Goal: Communication & Community: Answer question/provide support

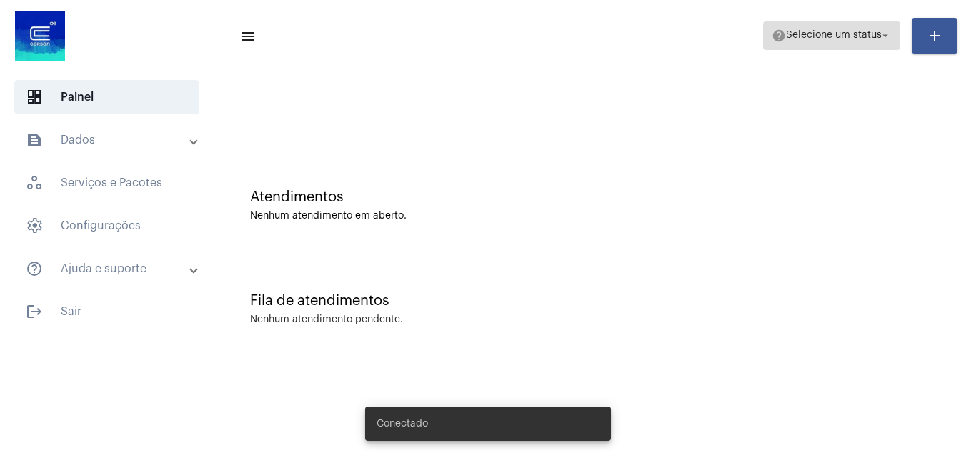
click at [805, 28] on span "help Selecione um status arrow_drop_down" at bounding box center [832, 35] width 120 height 26
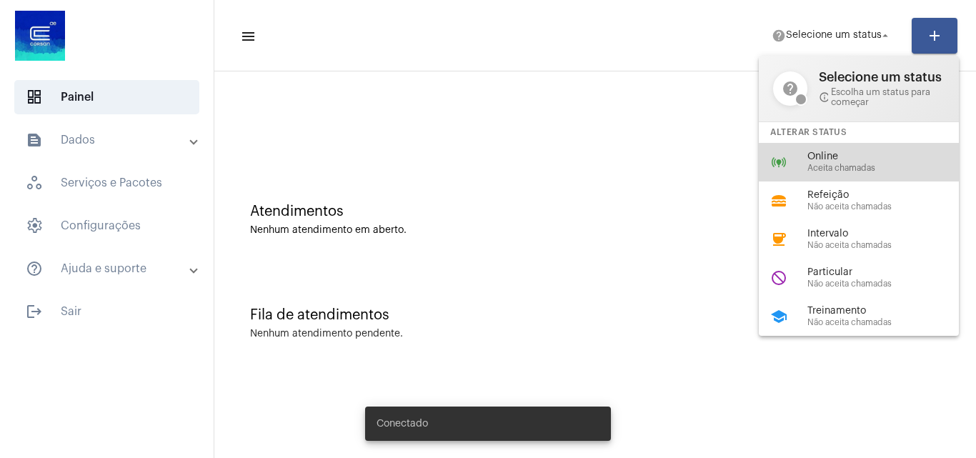
click at [794, 159] on div "online_prediction Online Aceita chamadas" at bounding box center [870, 162] width 223 height 39
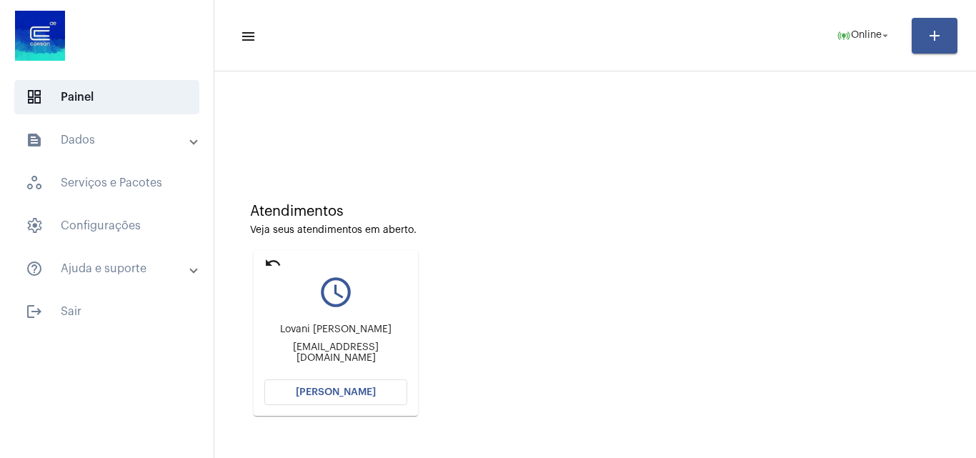
click at [309, 399] on button "[PERSON_NAME]" at bounding box center [335, 393] width 143 height 26
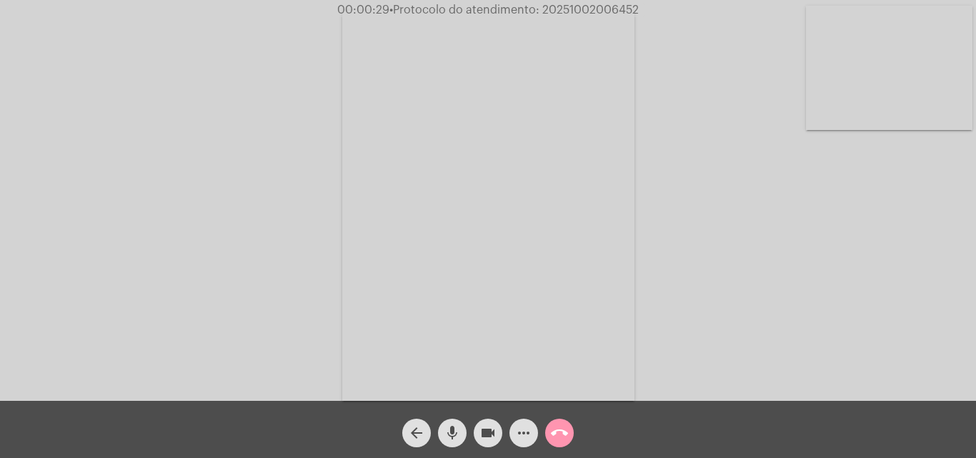
click at [462, 221] on video at bounding box center [488, 206] width 292 height 390
click at [331, 187] on video at bounding box center [218, 204] width 292 height 390
click at [517, 435] on mat-icon "more_horiz" at bounding box center [523, 433] width 17 height 17
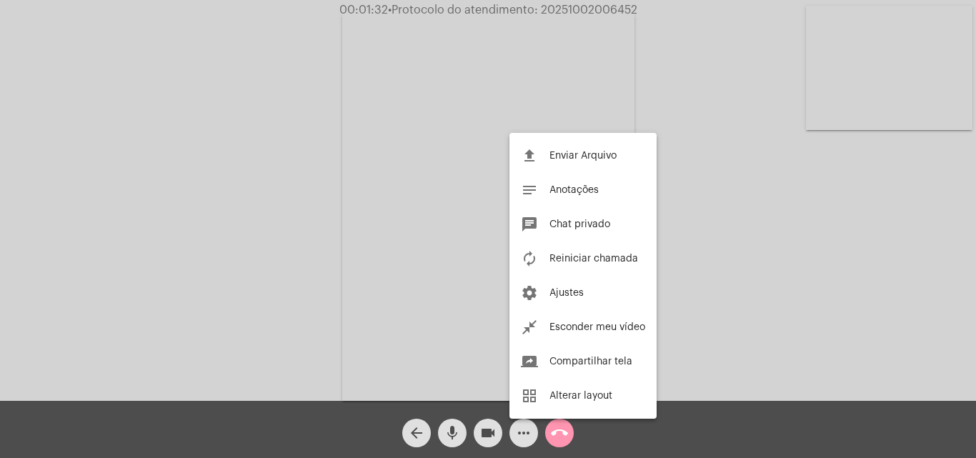
click at [405, 162] on div at bounding box center [488, 229] width 976 height 458
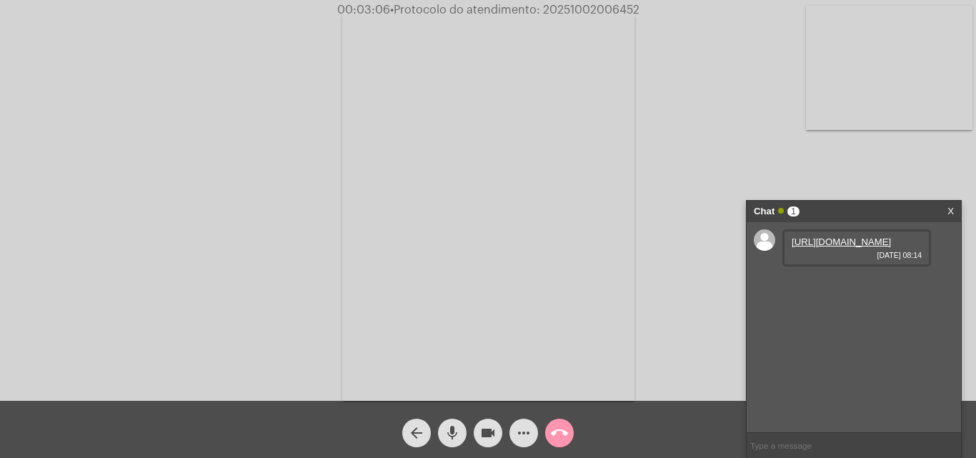
click at [828, 247] on link "[URL][DOMAIN_NAME]" at bounding box center [841, 242] width 99 height 11
click at [46, 156] on div "Acessando Câmera e Microfone..." at bounding box center [487, 204] width 973 height 401
click at [845, 288] on link "[URL][DOMAIN_NAME]" at bounding box center [841, 282] width 99 height 11
click at [39, 170] on div "Acessando Câmera e Microfone..." at bounding box center [487, 204] width 973 height 401
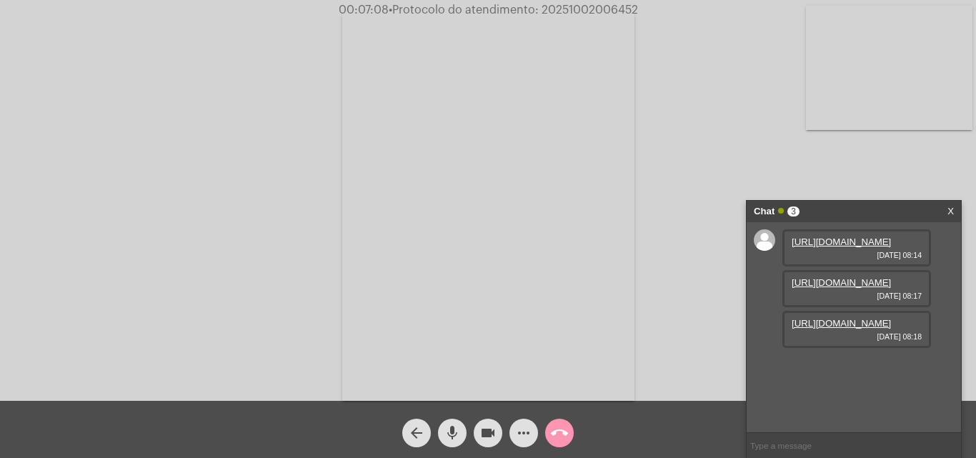
click at [852, 329] on link "[URL][DOMAIN_NAME]" at bounding box center [841, 323] width 99 height 11
drag, startPoint x: 95, startPoint y: 174, endPoint x: 112, endPoint y: 165, distance: 19.2
click at [95, 174] on div "Acessando Câmera e Microfone..." at bounding box center [487, 204] width 973 height 401
click at [519, 440] on mat-icon "more_horiz" at bounding box center [523, 433] width 17 height 17
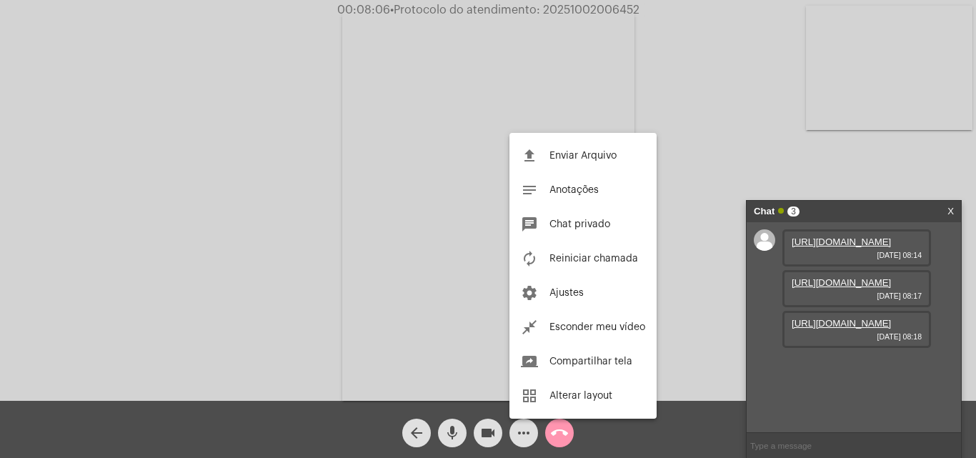
click at [339, 218] on div at bounding box center [488, 229] width 976 height 458
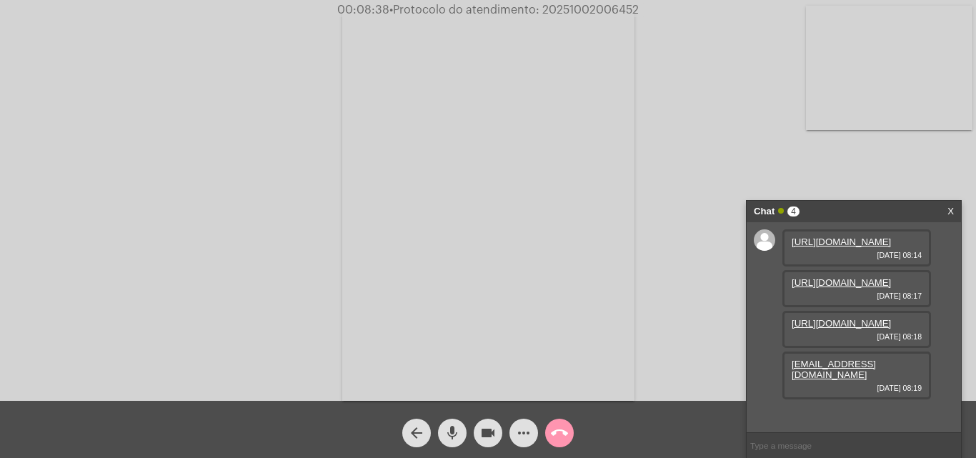
scroll to position [53, 0]
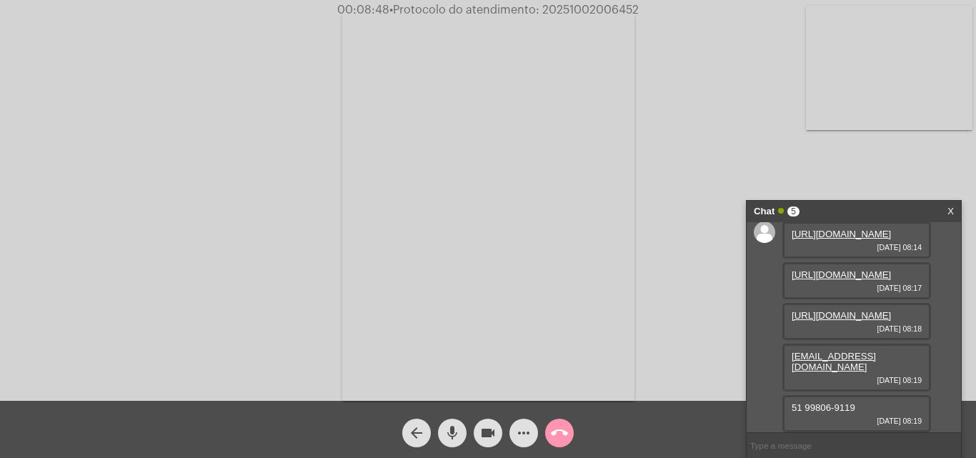
click at [773, 322] on div "[URL][DOMAIN_NAME] [DATE] 08:14 [URL][DOMAIN_NAME] [DATE] 08:17 [URL][DOMAIN_NA…" at bounding box center [854, 327] width 214 height 210
drag, startPoint x: 802, startPoint y: 405, endPoint x: 831, endPoint y: 410, distance: 29.7
click at [831, 410] on span "51 99806-9119" at bounding box center [824, 407] width 64 height 11
click at [820, 408] on span "51 99806-9119" at bounding box center [824, 407] width 64 height 11
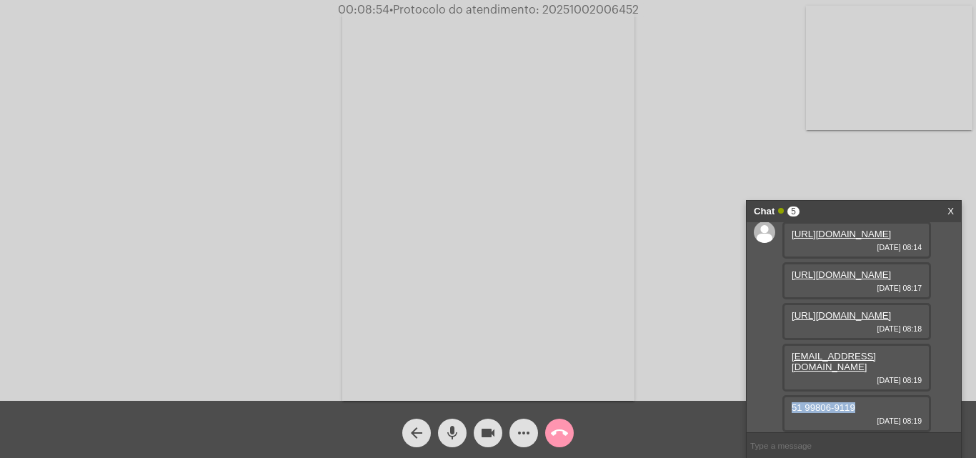
drag, startPoint x: 789, startPoint y: 404, endPoint x: 853, endPoint y: 407, distance: 64.4
click at [853, 407] on div "51 99806-9119 [DATE] 08:19" at bounding box center [857, 413] width 149 height 37
copy span "51 99806-9119"
click at [851, 169] on div "Acessando Câmera e Microfone..." at bounding box center [487, 204] width 973 height 401
click at [519, 438] on mat-icon "more_horiz" at bounding box center [523, 433] width 17 height 17
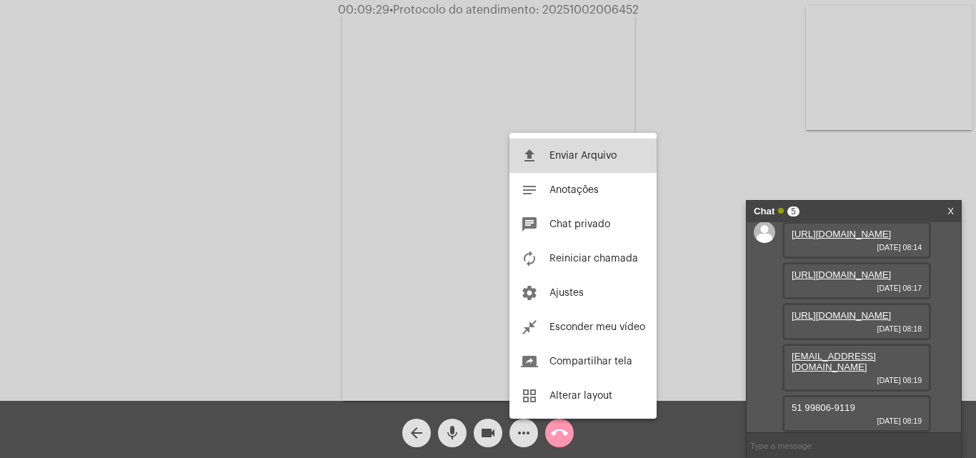
click at [544, 154] on button "file_upload Enviar Arquivo" at bounding box center [583, 156] width 147 height 34
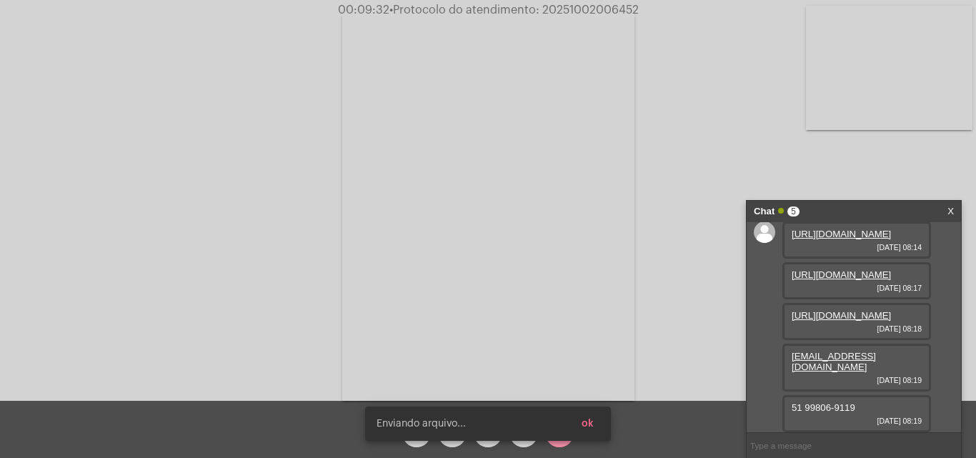
scroll to position [167, 0]
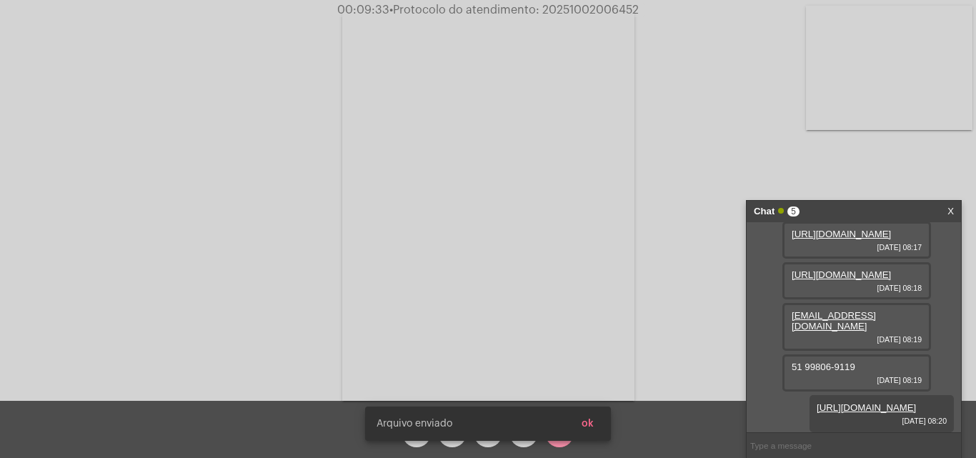
click at [599, 429] on button "ok" at bounding box center [587, 424] width 35 height 26
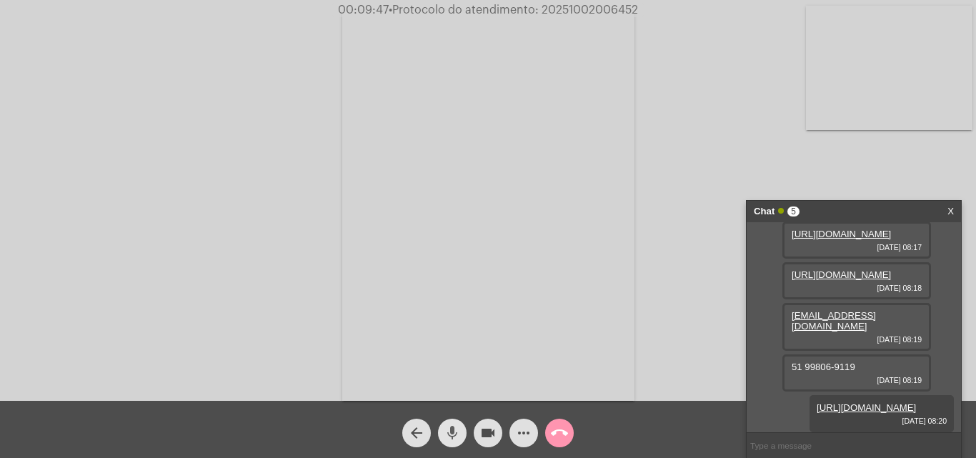
click at [449, 434] on mat-icon "mic" at bounding box center [452, 433] width 17 height 17
click at [453, 428] on mat-icon "mic_off" at bounding box center [452, 433] width 17 height 17
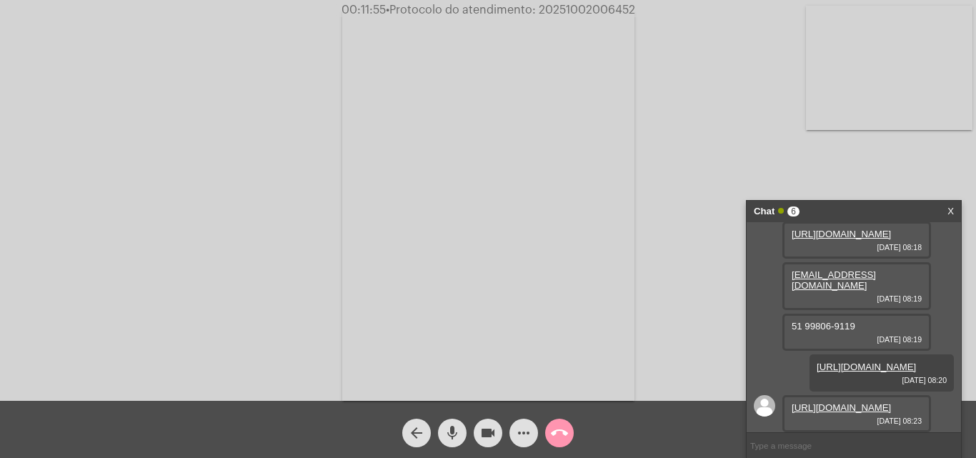
scroll to position [239, 0]
click at [820, 402] on link "[URL][DOMAIN_NAME]" at bounding box center [841, 407] width 99 height 11
click at [577, 6] on span "• Protocolo do atendimento: 20251002006452" at bounding box center [510, 9] width 249 height 11
copy span "20251002006452"
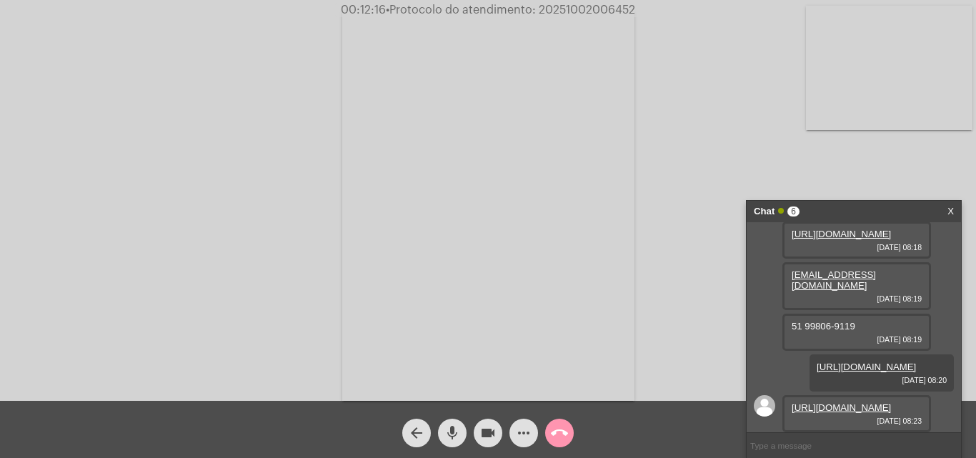
click at [946, 211] on div "Chat 6 X" at bounding box center [854, 211] width 214 height 21
click at [950, 211] on link "X" at bounding box center [951, 211] width 6 height 21
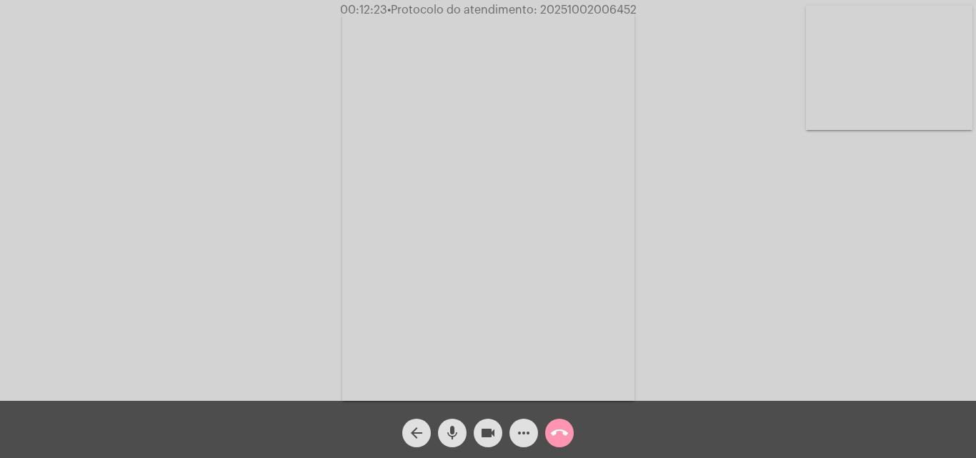
click at [706, 267] on div "Acessando Câmera e Microfone..." at bounding box center [487, 204] width 973 height 401
click at [577, 7] on span "• Protocolo do atendimento: 20251002006452" at bounding box center [512, 9] width 249 height 11
copy span "20251002006452"
click at [561, 437] on mat-icon "call_end" at bounding box center [559, 433] width 17 height 17
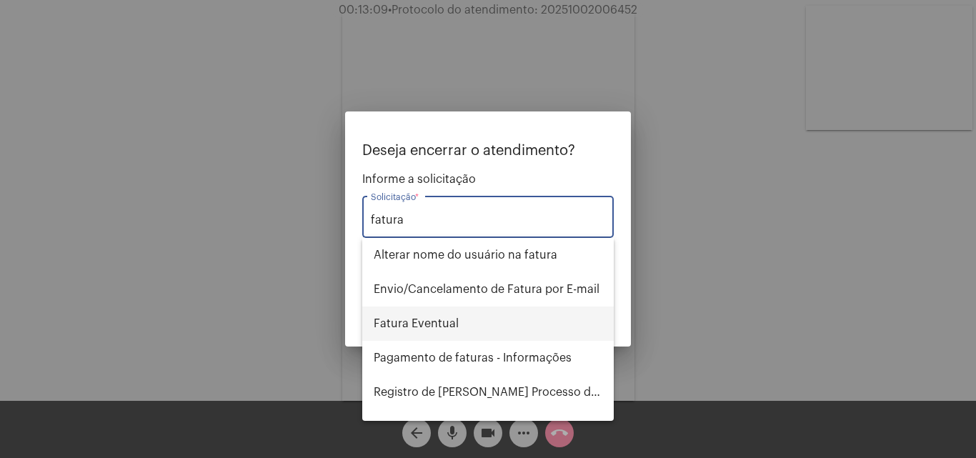
click at [432, 322] on span "Fatura Eventual" at bounding box center [488, 324] width 229 height 34
type input "Fatura Eventual"
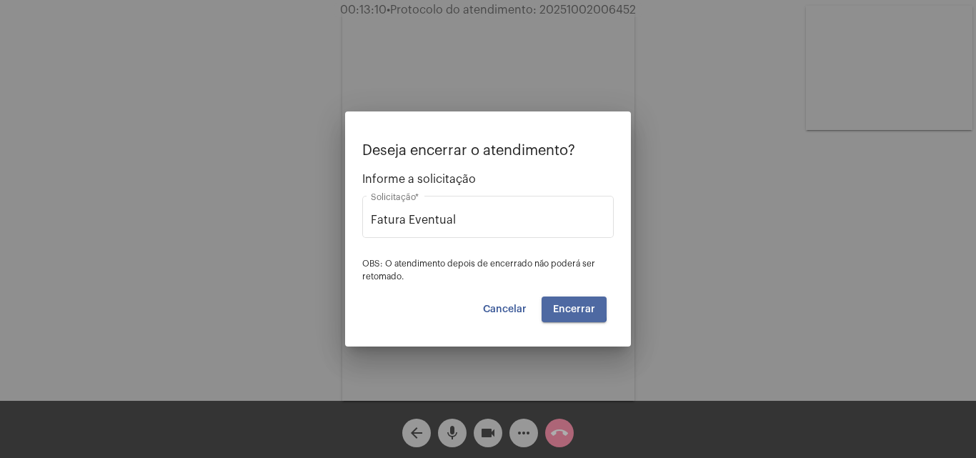
click at [563, 308] on span "Encerrar" at bounding box center [574, 309] width 42 height 10
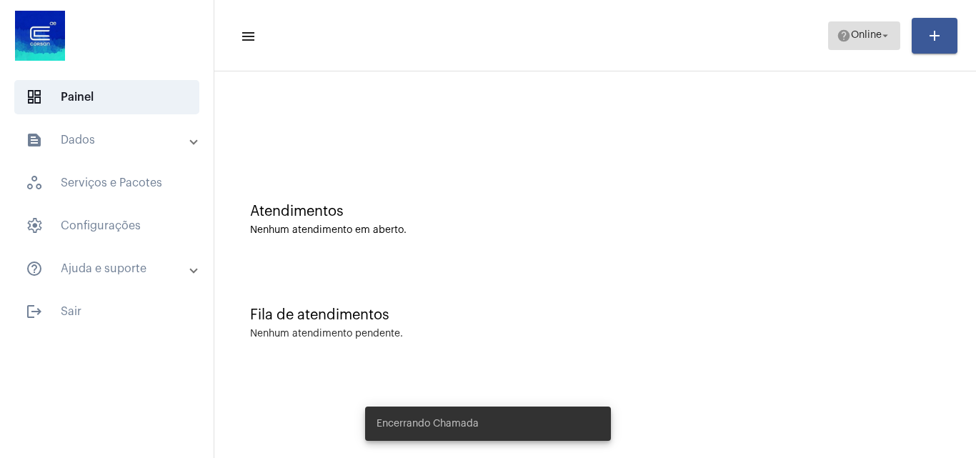
click at [851, 40] on span "Online" at bounding box center [866, 36] width 31 height 10
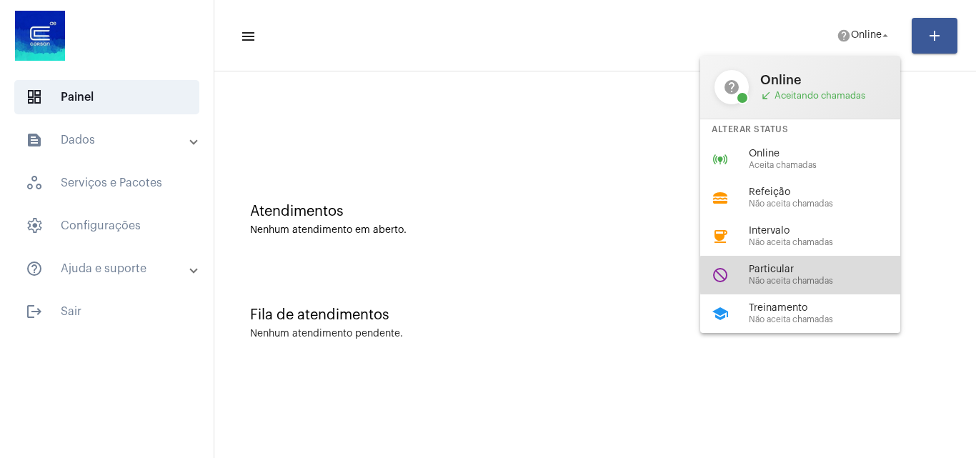
click at [818, 275] on div "Particular Não aceita chamadas" at bounding box center [830, 274] width 163 height 21
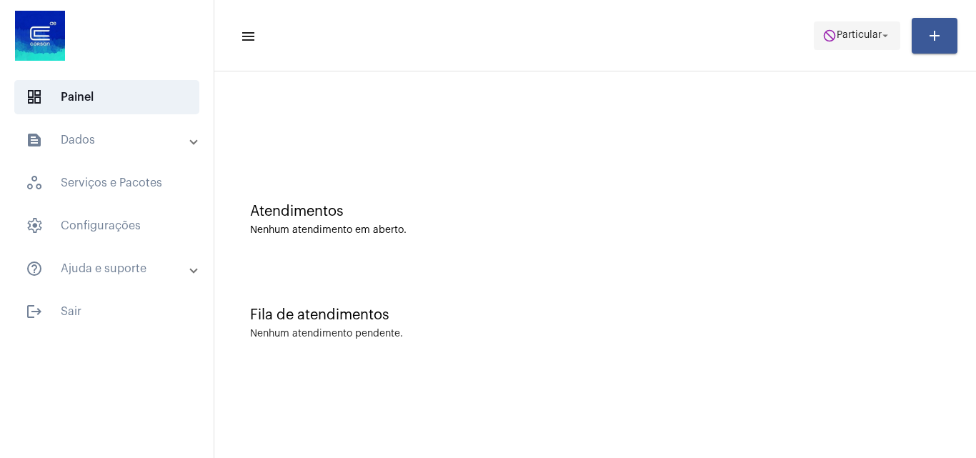
click at [823, 36] on mat-icon "do_not_disturb" at bounding box center [830, 36] width 14 height 14
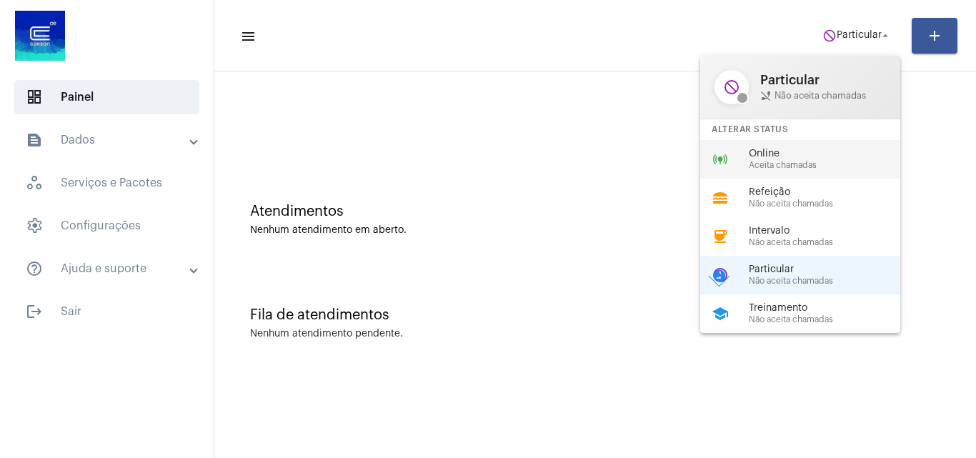
click at [828, 156] on span "Online" at bounding box center [830, 154] width 163 height 11
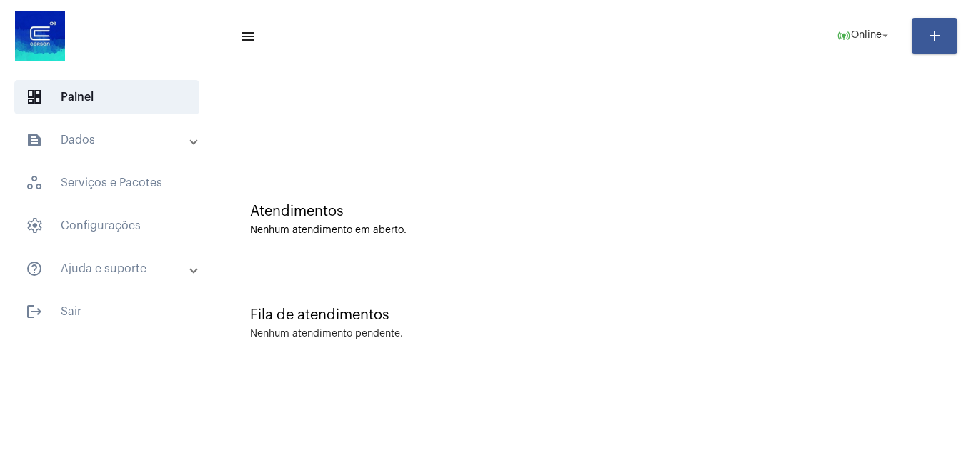
click at [96, 139] on mat-panel-title "text_snippet_outlined Dados" at bounding box center [108, 140] width 165 height 17
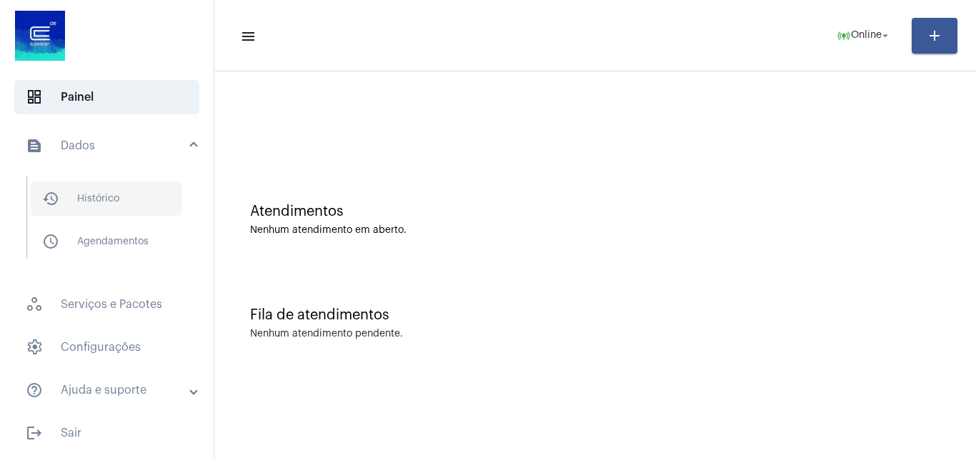
click at [123, 206] on span "history_outlined Histórico" at bounding box center [106, 199] width 151 height 34
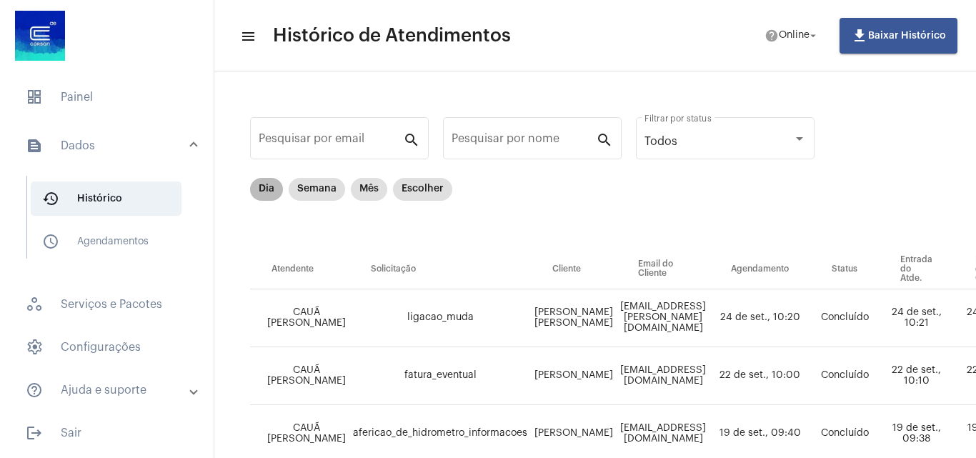
click at [270, 189] on mat-chip "Dia" at bounding box center [266, 189] width 33 height 23
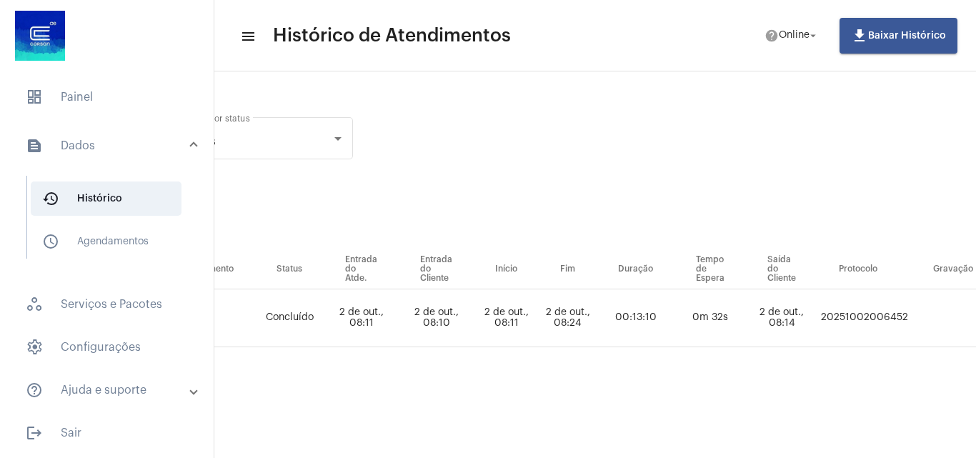
scroll to position [0, 616]
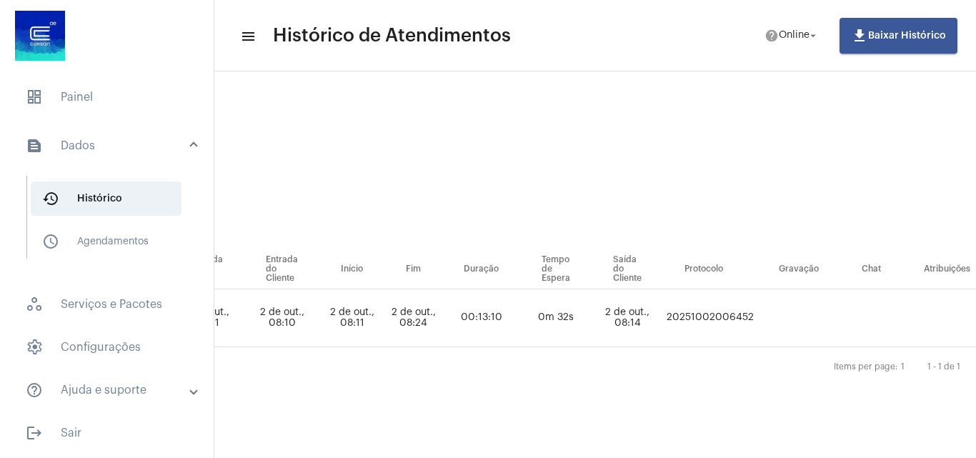
click at [707, 319] on td "20251002006452" at bounding box center [710, 318] width 94 height 58
copy td "20251002006452"
click at [78, 99] on span "dashboard Painel" at bounding box center [106, 97] width 185 height 34
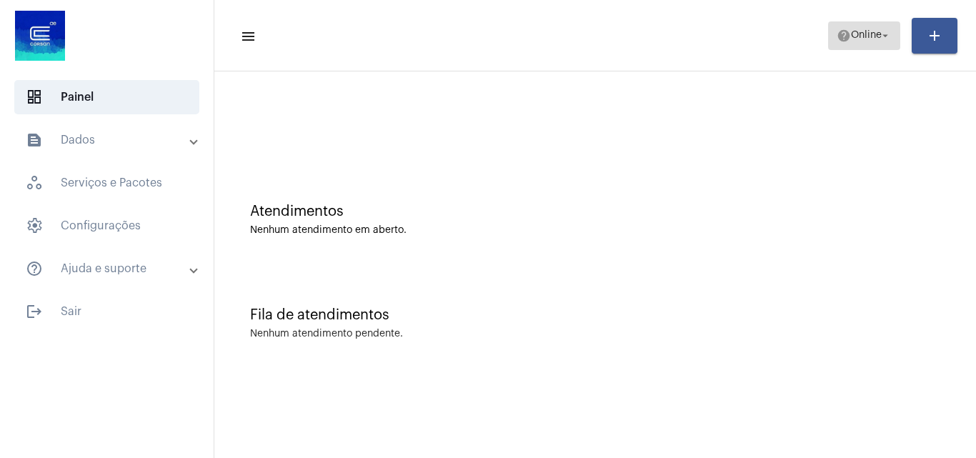
click at [859, 35] on span "Online" at bounding box center [866, 36] width 31 height 10
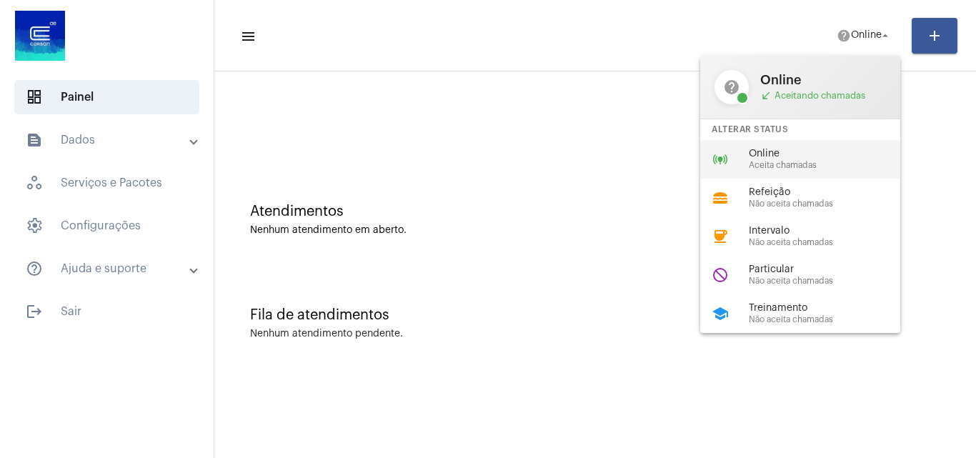
click at [766, 161] on span "Aceita chamadas" at bounding box center [830, 165] width 163 height 9
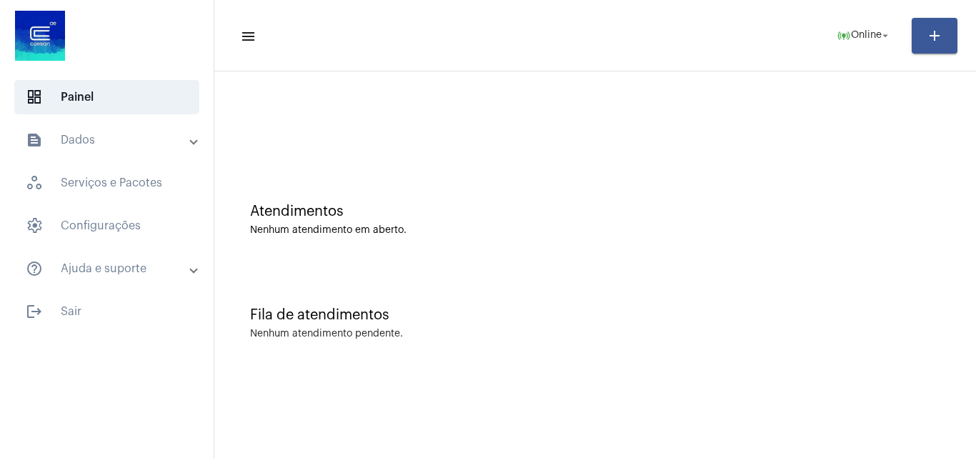
click at [467, 232] on div "Nenhum atendimento em aberto." at bounding box center [595, 230] width 690 height 11
click at [830, 34] on button "online_prediction Online arrow_drop_down" at bounding box center [864, 35] width 72 height 29
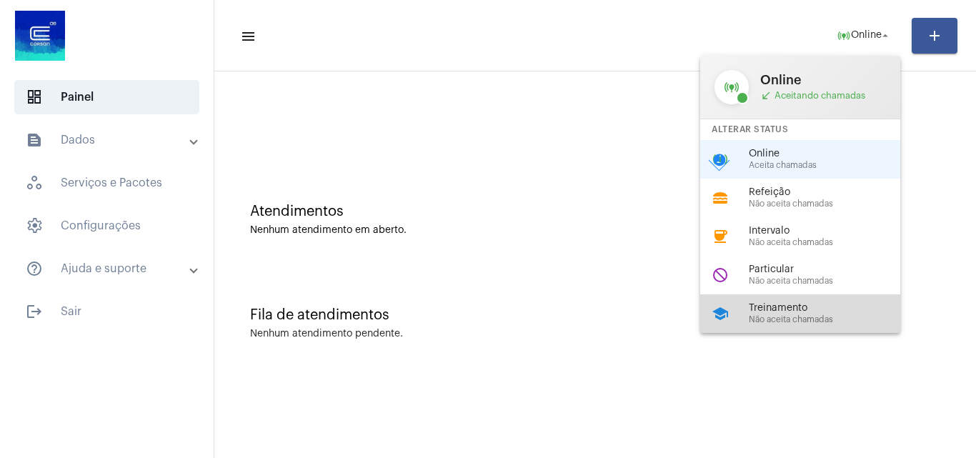
click at [783, 304] on span "Treinamento" at bounding box center [830, 308] width 163 height 11
